Goal: Task Accomplishment & Management: Use online tool/utility

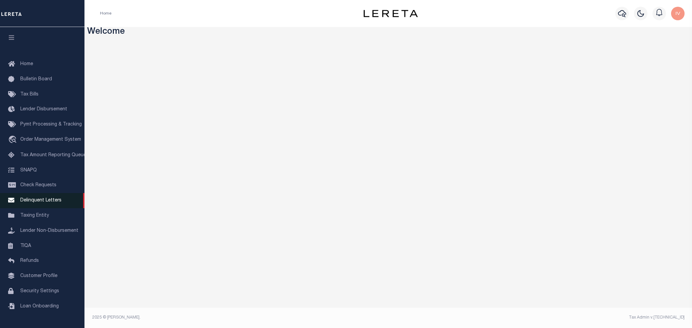
click at [63, 201] on link "Delinquent Letters" at bounding box center [42, 200] width 84 height 15
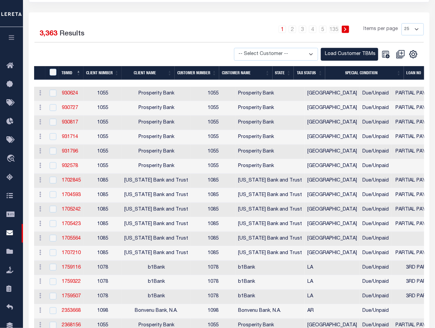
scroll to position [180, 0]
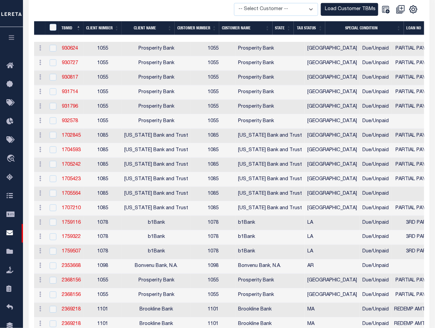
click at [93, 94] on td "1055" at bounding box center [102, 92] width 38 height 15
checkbox input "true"
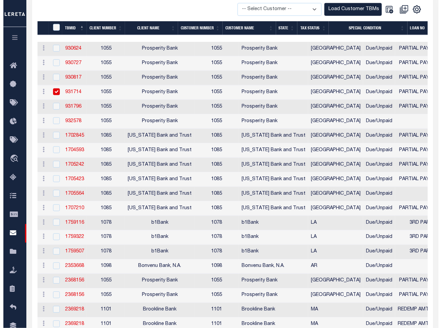
scroll to position [179, 0]
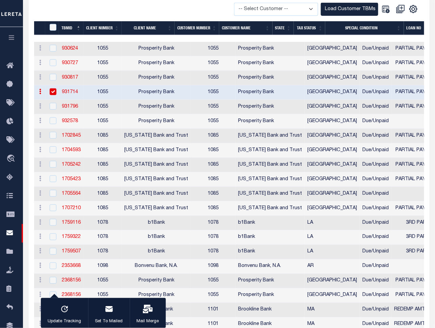
click at [148, 312] on icon "button" at bounding box center [148, 309] width 10 height 9
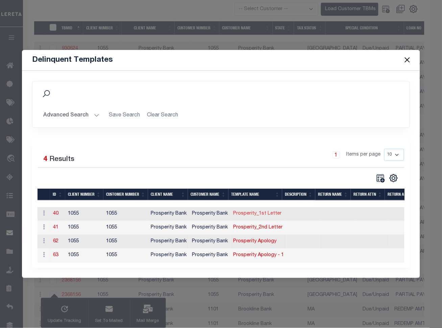
click at [248, 212] on link "Prosperity_1st Letter" at bounding box center [257, 214] width 48 height 5
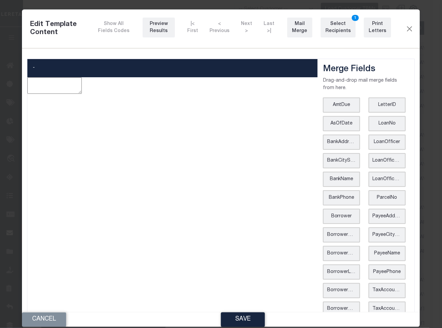
type textarea "<p style="text-align: center;"><img style="float: left;" src="data:image/png;ba…"
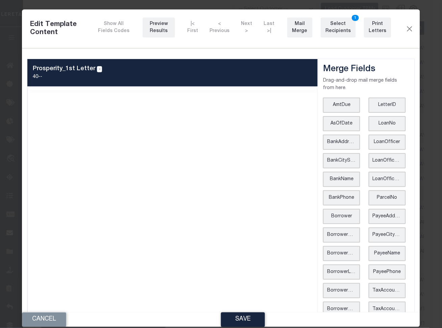
scroll to position [0, 0]
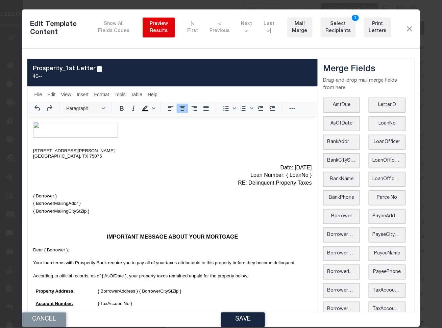
click at [154, 27] on div "Preview Results" at bounding box center [158, 28] width 23 height 14
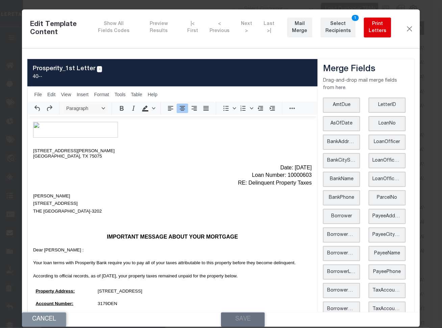
click at [368, 25] on div "Print Letters" at bounding box center [377, 28] width 19 height 14
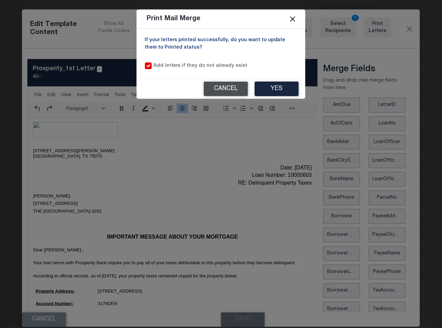
click at [228, 83] on button "Cancel" at bounding box center [226, 89] width 44 height 15
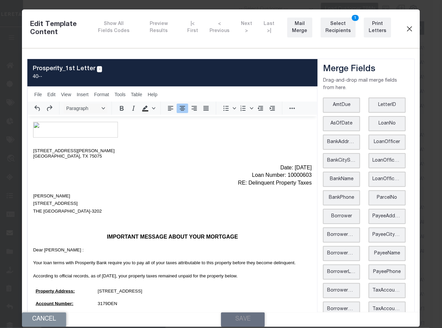
click at [406, 26] on button "Close" at bounding box center [410, 28] width 8 height 9
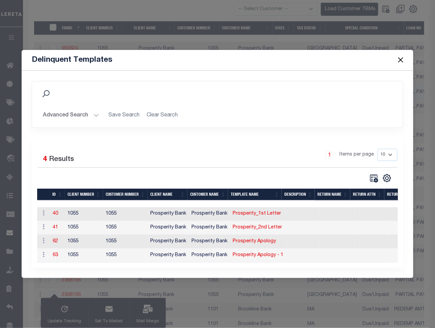
click at [398, 57] on button "Close" at bounding box center [400, 60] width 9 height 9
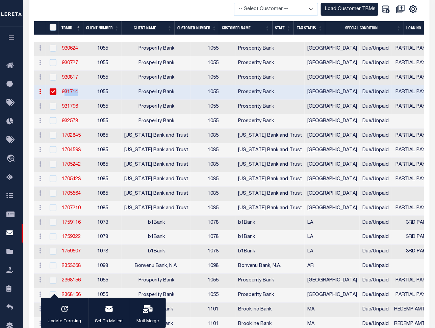
drag, startPoint x: 89, startPoint y: 95, endPoint x: 61, endPoint y: 95, distance: 27.7
copy link "931714"
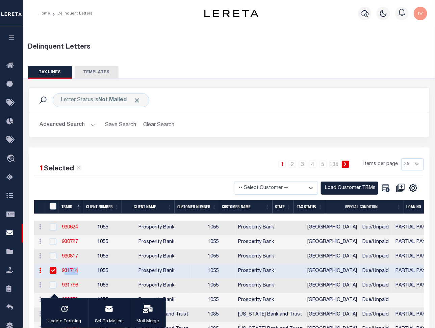
click at [75, 126] on button "Advanced Search" at bounding box center [68, 125] width 56 height 13
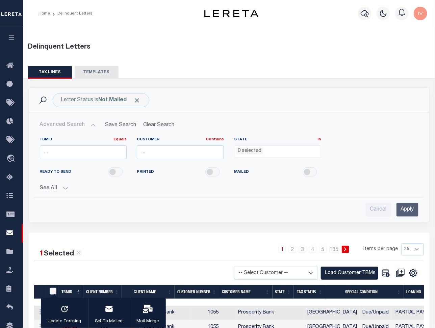
click at [88, 148] on input "number" at bounding box center [83, 153] width 87 height 14
type input "931714"
click at [408, 202] on div "Cancel Apply" at bounding box center [229, 207] width 390 height 19
click at [408, 205] on input "Apply" at bounding box center [408, 210] width 22 height 14
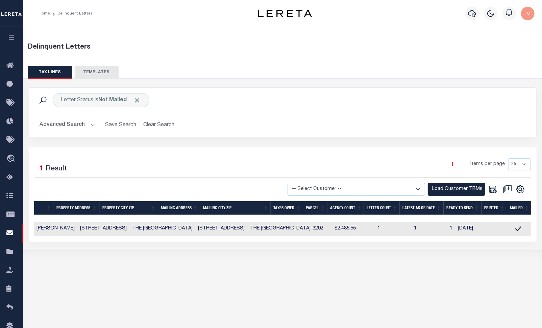
scroll to position [0, 298]
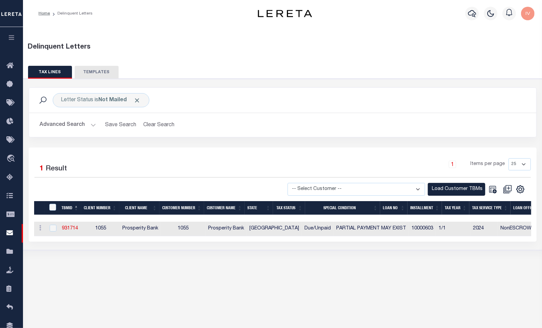
click at [88, 124] on button "Advanced Search" at bounding box center [68, 125] width 56 height 13
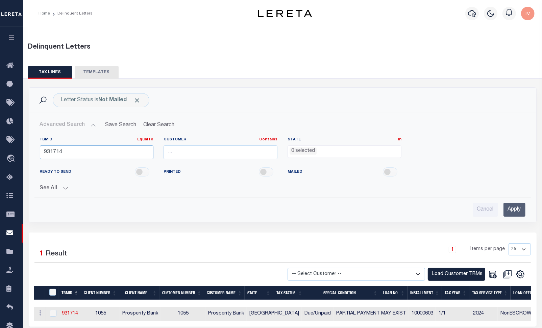
click at [69, 150] on input "931714" at bounding box center [97, 153] width 114 height 14
paste input "3505637"
type input "3505637"
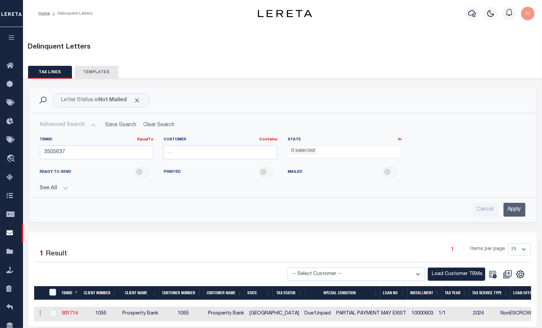
click at [435, 208] on input "Apply" at bounding box center [514, 210] width 22 height 14
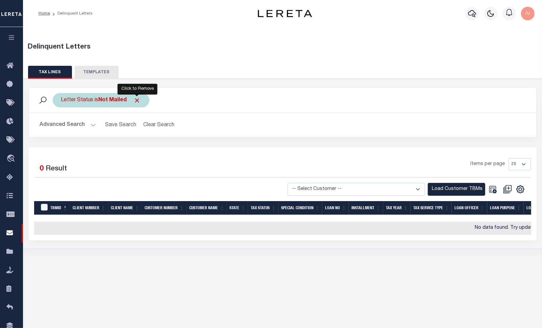
click at [138, 98] on span "Click to Remove" at bounding box center [137, 100] width 7 height 7
drag, startPoint x: 186, startPoint y: 235, endPoint x: 371, endPoint y: 236, distance: 185.8
click at [371, 235] on div "TBMID Client Number Client Name Customer Number Customer Name STATE Tax Status …" at bounding box center [282, 228] width 497 height 13
click at [67, 129] on button "Advanced Search" at bounding box center [68, 125] width 56 height 13
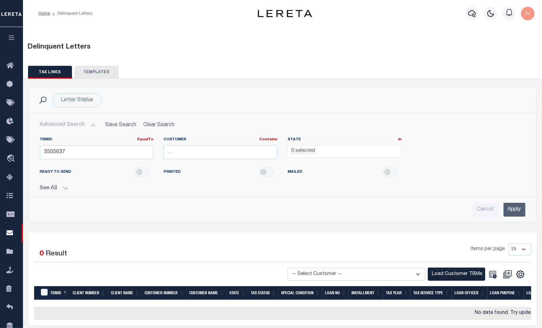
click at [63, 192] on div "TBMID EqualTo Equals Is Not Equal To Is Greater Than Is Less Than 3505637 Custo…" at bounding box center [282, 174] width 496 height 85
click at [64, 187] on button "See All" at bounding box center [283, 189] width 486 height 6
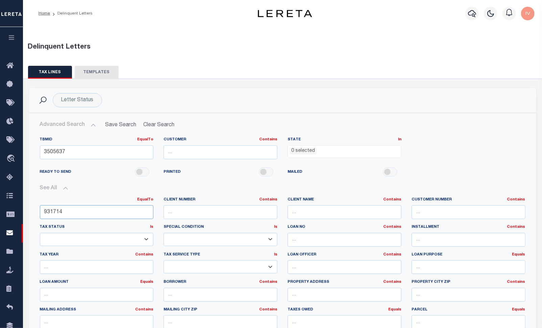
click at [80, 215] on input "931714" at bounding box center [97, 212] width 114 height 14
paste input "3505"
paste input "3505637"
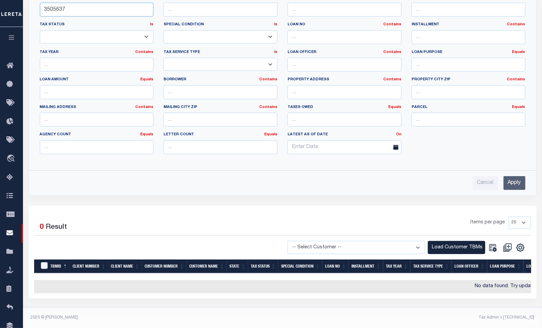
type input "3505637"
click at [435, 174] on div "Cancel Apply" at bounding box center [282, 180] width 496 height 19
click at [435, 176] on input "Apply" at bounding box center [514, 183] width 22 height 14
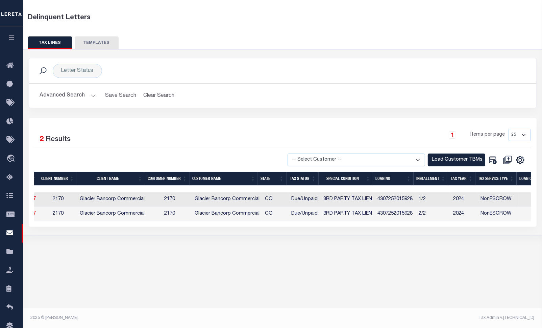
click at [213, 200] on td "Glacier Bancorp Commercial" at bounding box center [227, 200] width 70 height 15
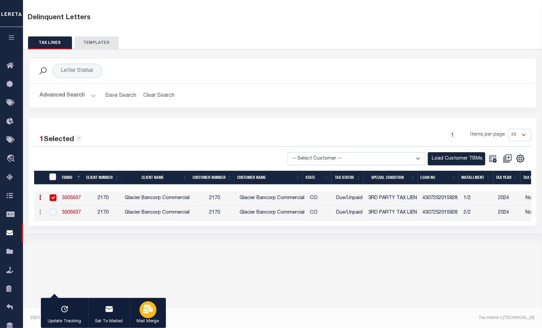
click at [152, 312] on div "button" at bounding box center [148, 310] width 17 height 17
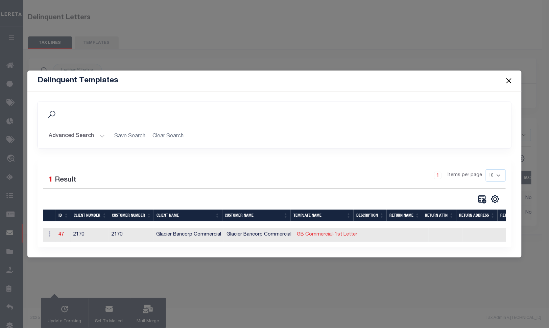
click at [322, 233] on link "GB Commercial-1st Letter" at bounding box center [327, 234] width 60 height 5
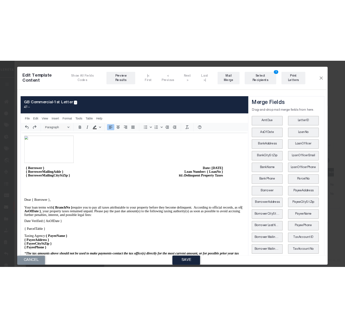
scroll to position [0, 0]
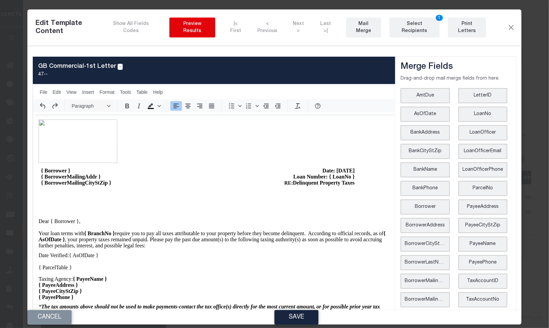
click at [209, 24] on div "Preview Results" at bounding box center [192, 28] width 37 height 14
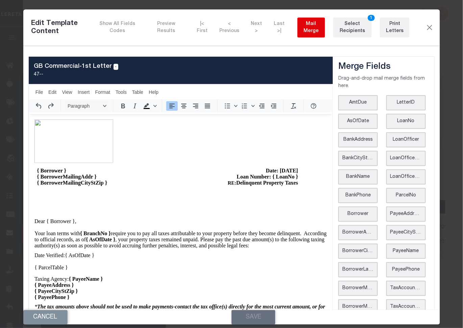
click at [307, 27] on div "Mail Merge" at bounding box center [311, 28] width 19 height 14
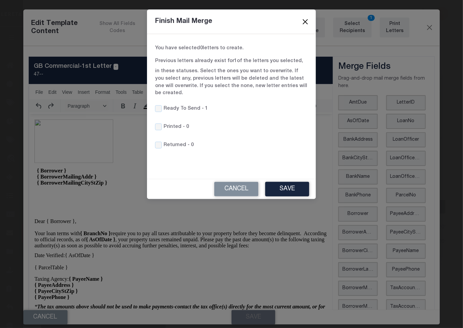
click at [307, 20] on button "Close" at bounding box center [305, 21] width 9 height 9
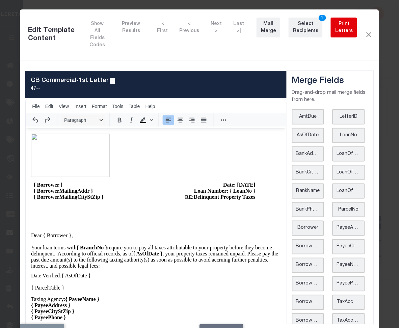
click at [341, 29] on div "Print Letters" at bounding box center [345, 28] width 18 height 14
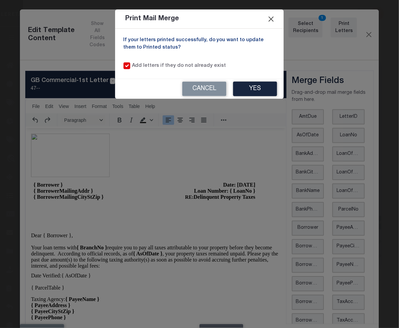
click at [273, 19] on button "Close" at bounding box center [271, 19] width 9 height 9
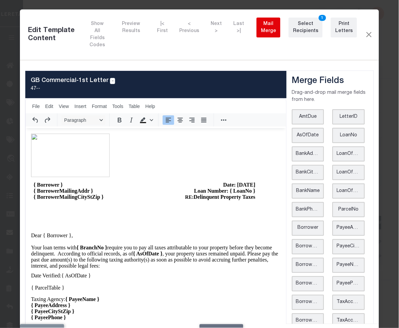
click at [268, 29] on div "Mail Merge" at bounding box center [268, 28] width 15 height 14
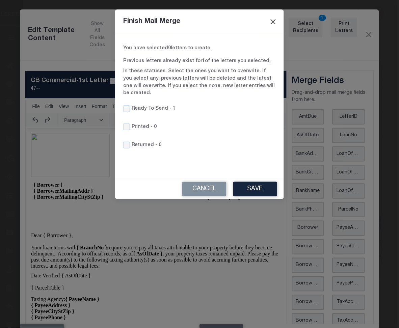
click at [275, 20] on button "Close" at bounding box center [273, 21] width 9 height 9
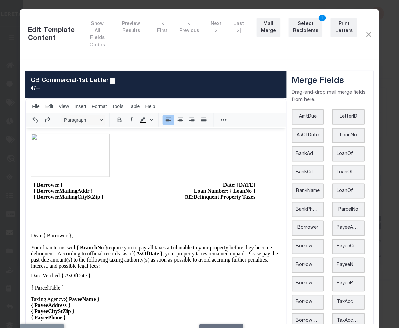
click at [206, 180] on body "{ Borrower } { BorrowerMailingAddr } { BorrowerMailingCityStZip } Date: [DATE] …" at bounding box center [156, 279] width 250 height 291
click at [366, 32] on button "Close" at bounding box center [369, 34] width 7 height 9
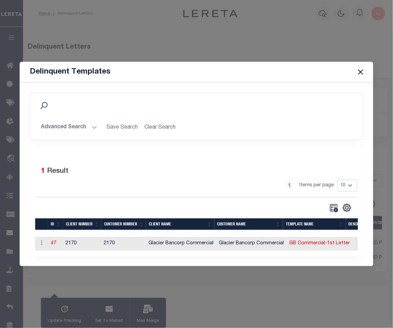
click at [361, 69] on button "Close" at bounding box center [360, 72] width 9 height 9
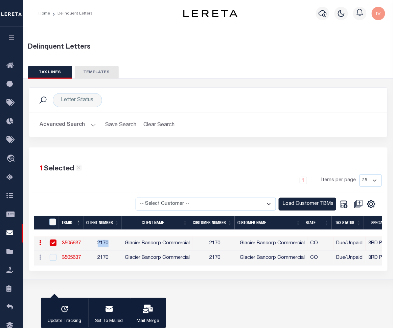
drag, startPoint x: 111, startPoint y: 242, endPoint x: 93, endPoint y: 244, distance: 18.0
click at [93, 244] on td "2170" at bounding box center [103, 244] width 38 height 15
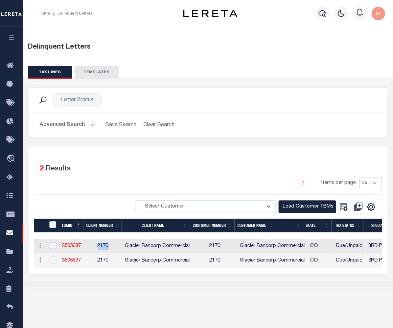
copy span "2170"
click at [90, 250] on td "2170" at bounding box center [103, 247] width 38 height 15
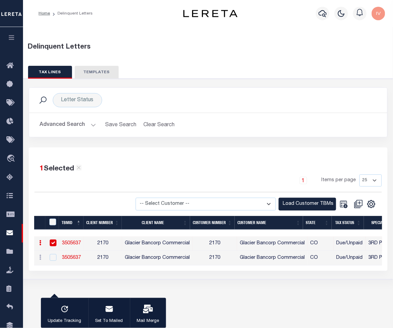
drag, startPoint x: 82, startPoint y: 244, endPoint x: 61, endPoint y: 243, distance: 20.6
click at [61, 243] on td "3505637" at bounding box center [71, 244] width 25 height 15
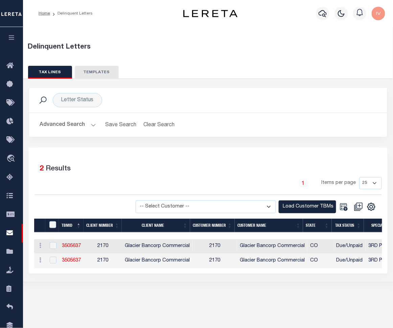
copy link "3505637"
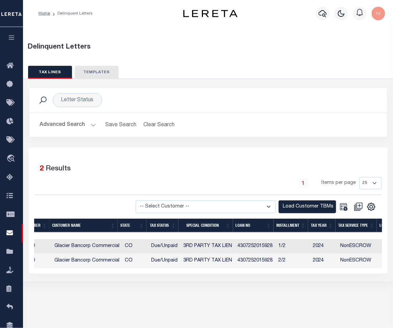
scroll to position [0, 198]
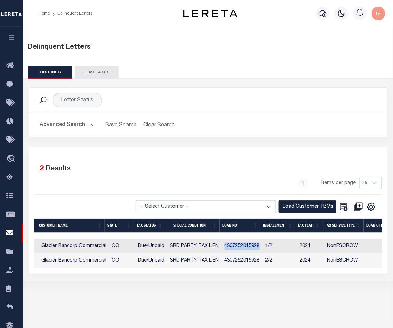
drag, startPoint x: 225, startPoint y: 244, endPoint x: 259, endPoint y: 244, distance: 33.8
click at [259, 244] on td "4307252015928" at bounding box center [242, 247] width 41 height 15
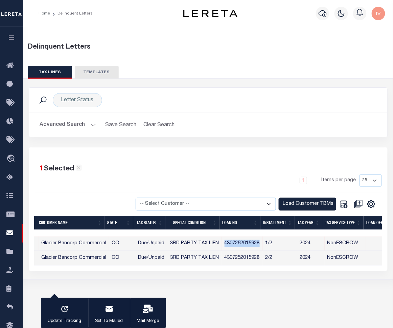
copy td "4307252015928"
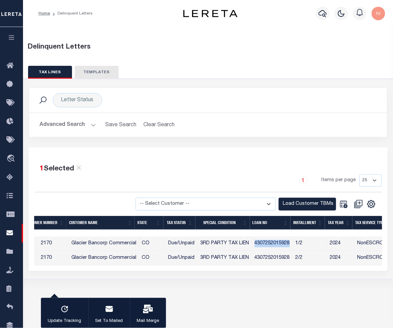
scroll to position [0, 165]
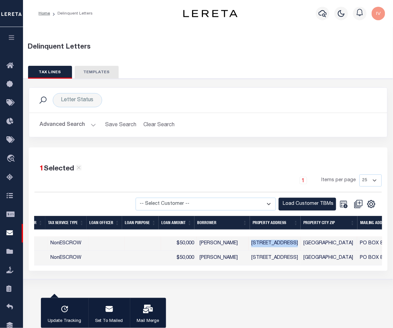
drag, startPoint x: 254, startPoint y: 244, endPoint x: 298, endPoint y: 244, distance: 43.9
click at [298, 244] on td "[STREET_ADDRESS]" at bounding box center [274, 244] width 52 height 15
checkbox input "false"
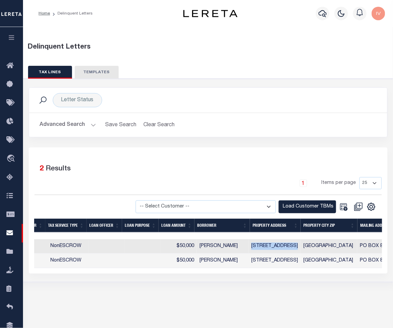
copy td "[STREET_ADDRESS]"
